Goal: Task Accomplishment & Management: Use online tool/utility

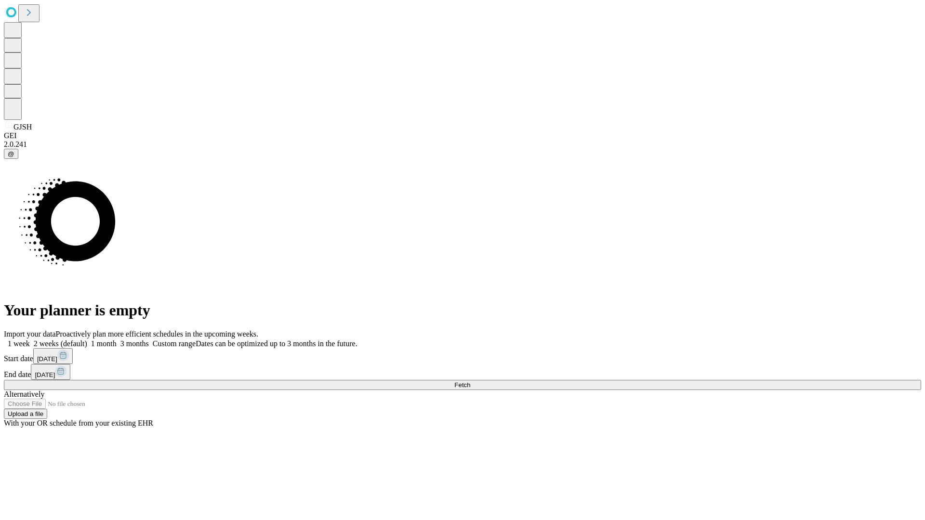
click at [470, 382] on span "Fetch" at bounding box center [462, 385] width 16 height 7
